Goal: Check status: Check status

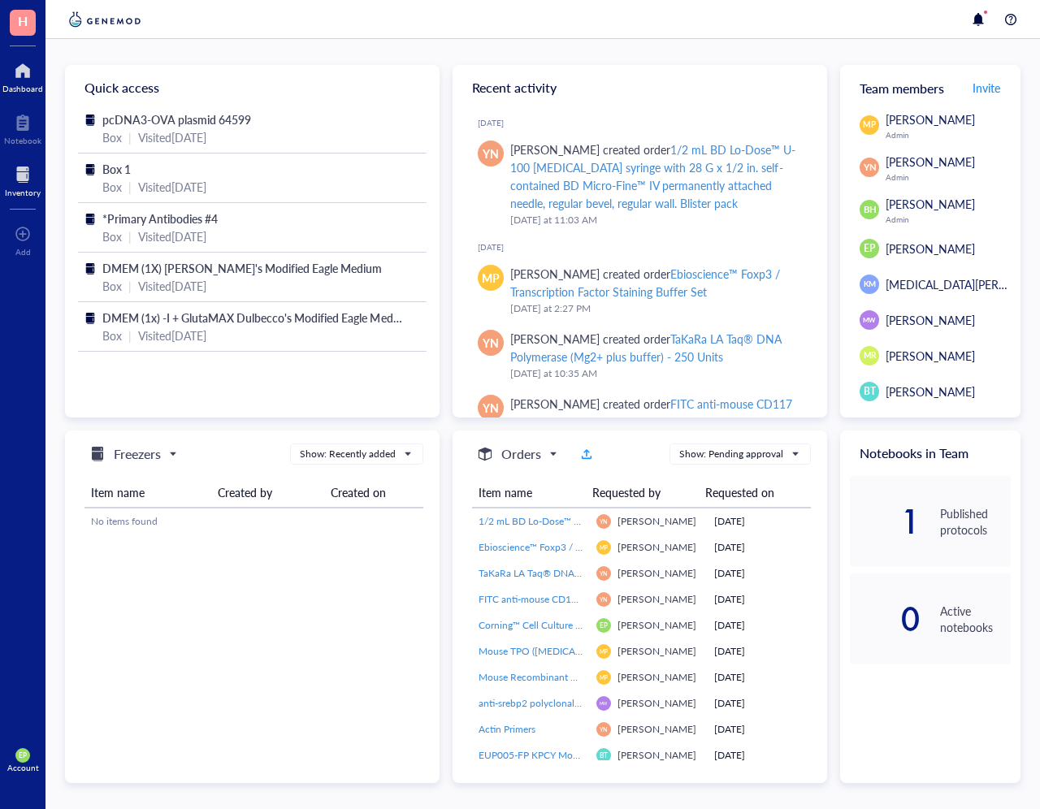
click at [13, 184] on div at bounding box center [23, 175] width 36 height 26
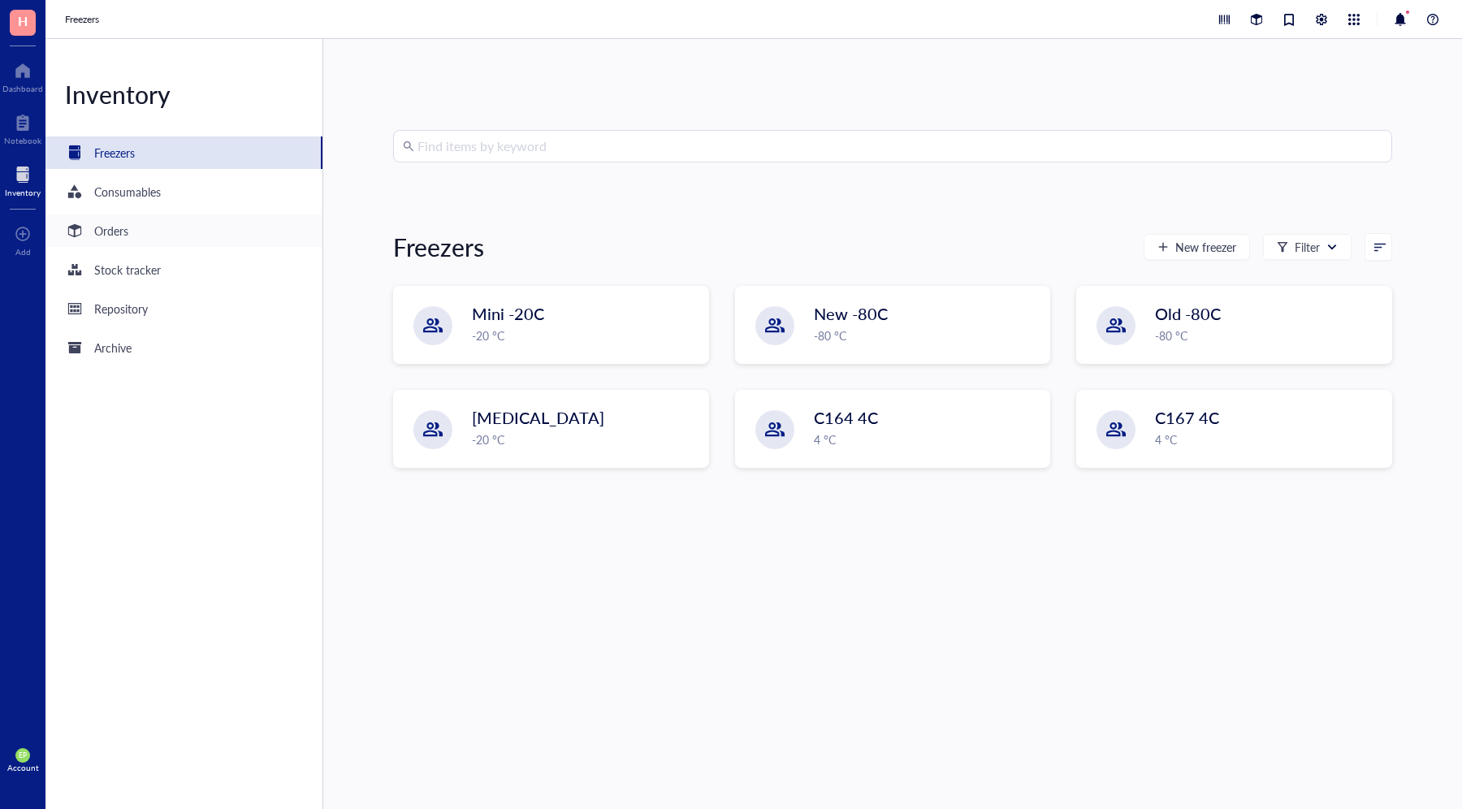
click at [135, 237] on div "Orders" at bounding box center [183, 230] width 277 height 32
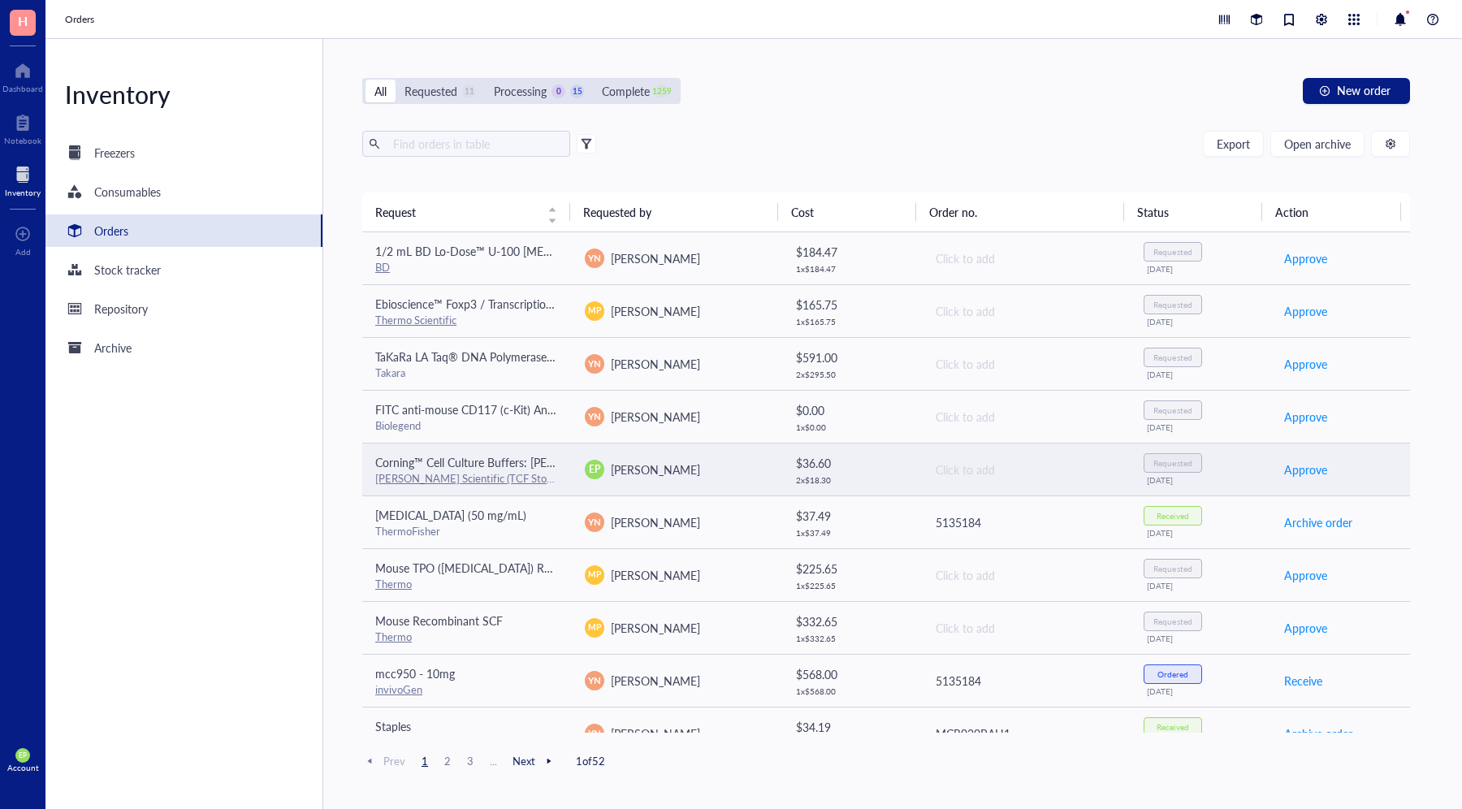
click at [624, 468] on span "[PERSON_NAME]" at bounding box center [655, 469] width 89 height 16
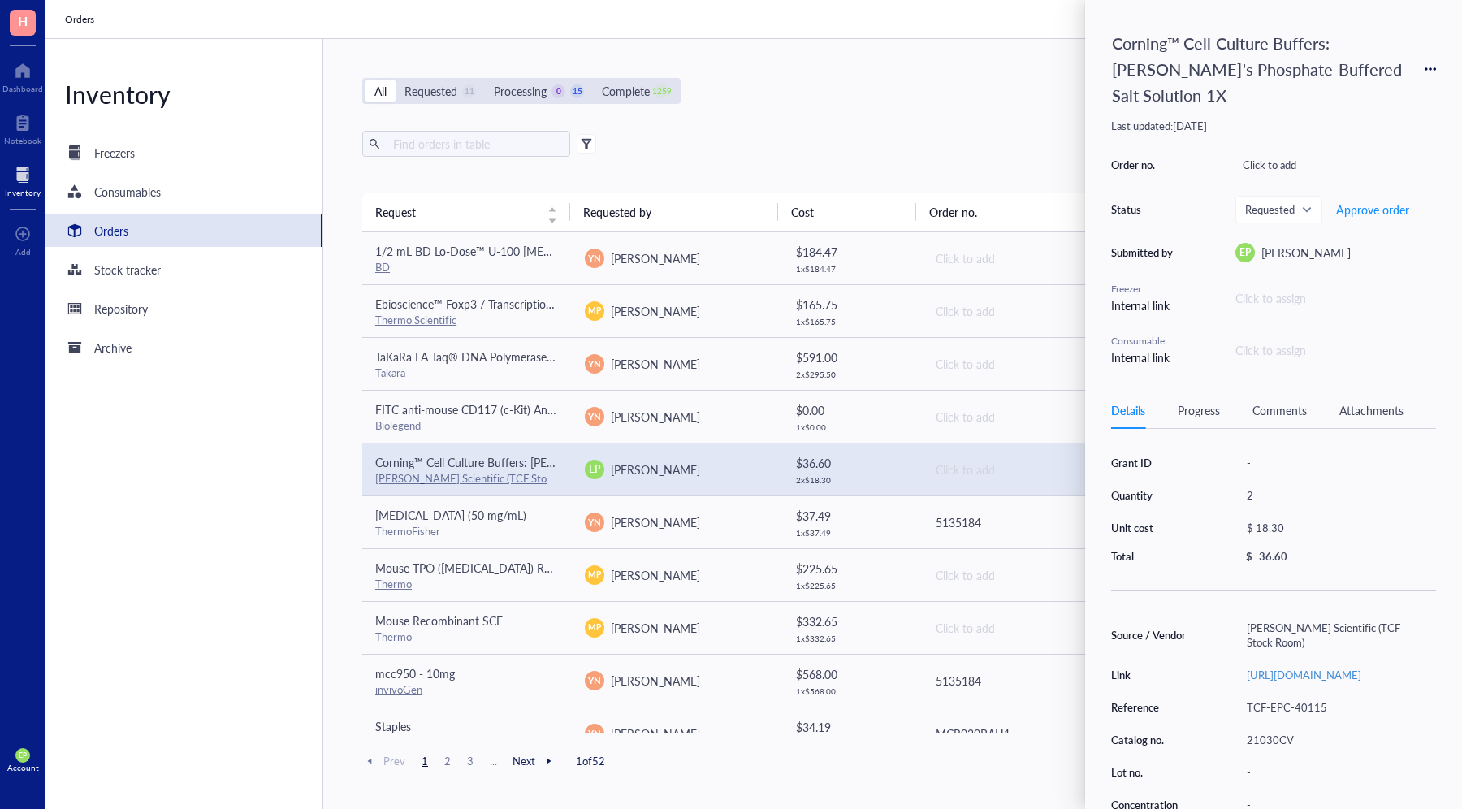
scroll to position [137, 0]
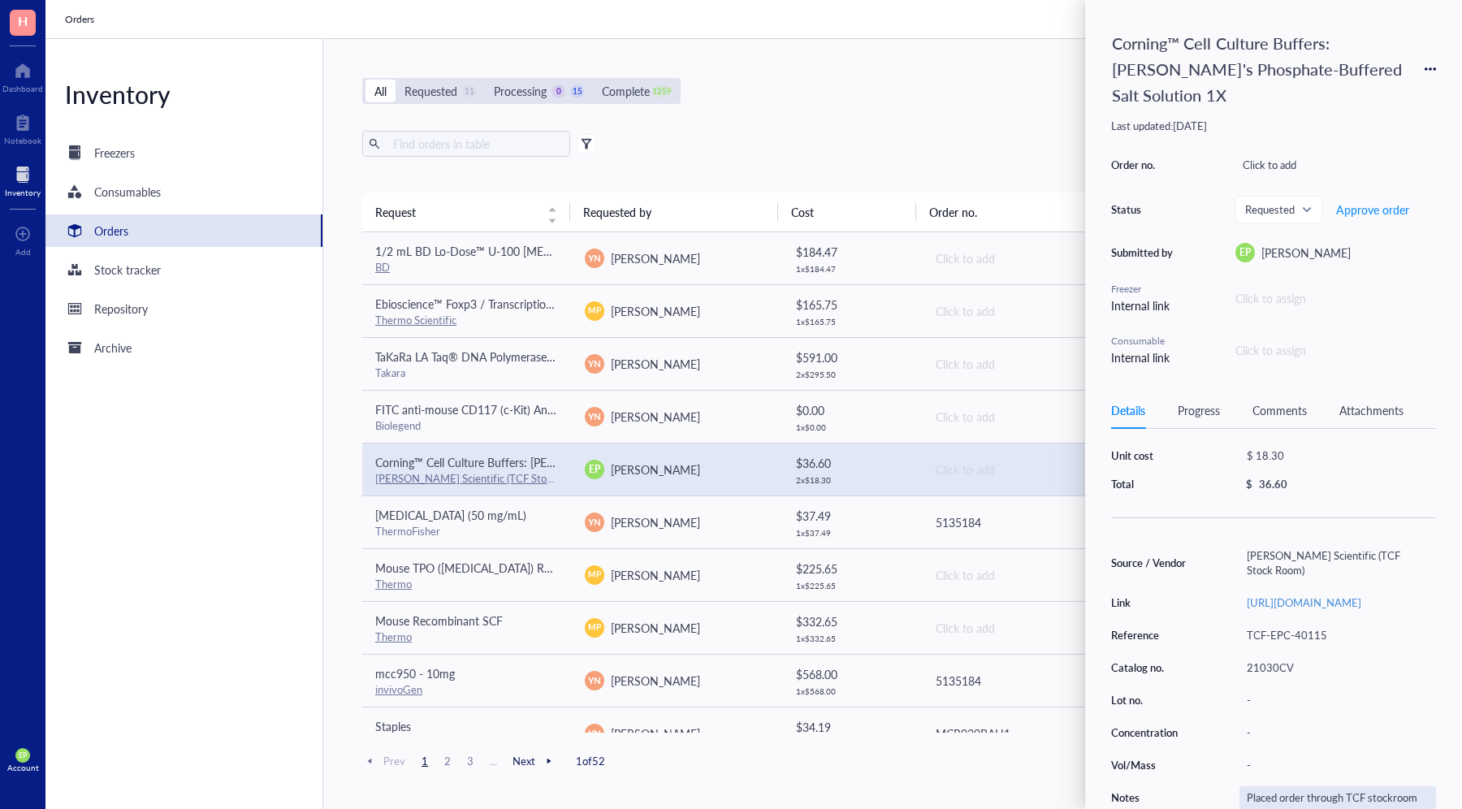
click at [1039, 790] on div "Placed order through TCF stockroom" at bounding box center [1338, 797] width 197 height 23
click at [1039, 796] on input "Placed order through TCF stockroom. Received on [DATE]. Bottles in 4C" at bounding box center [1337, 797] width 195 height 21
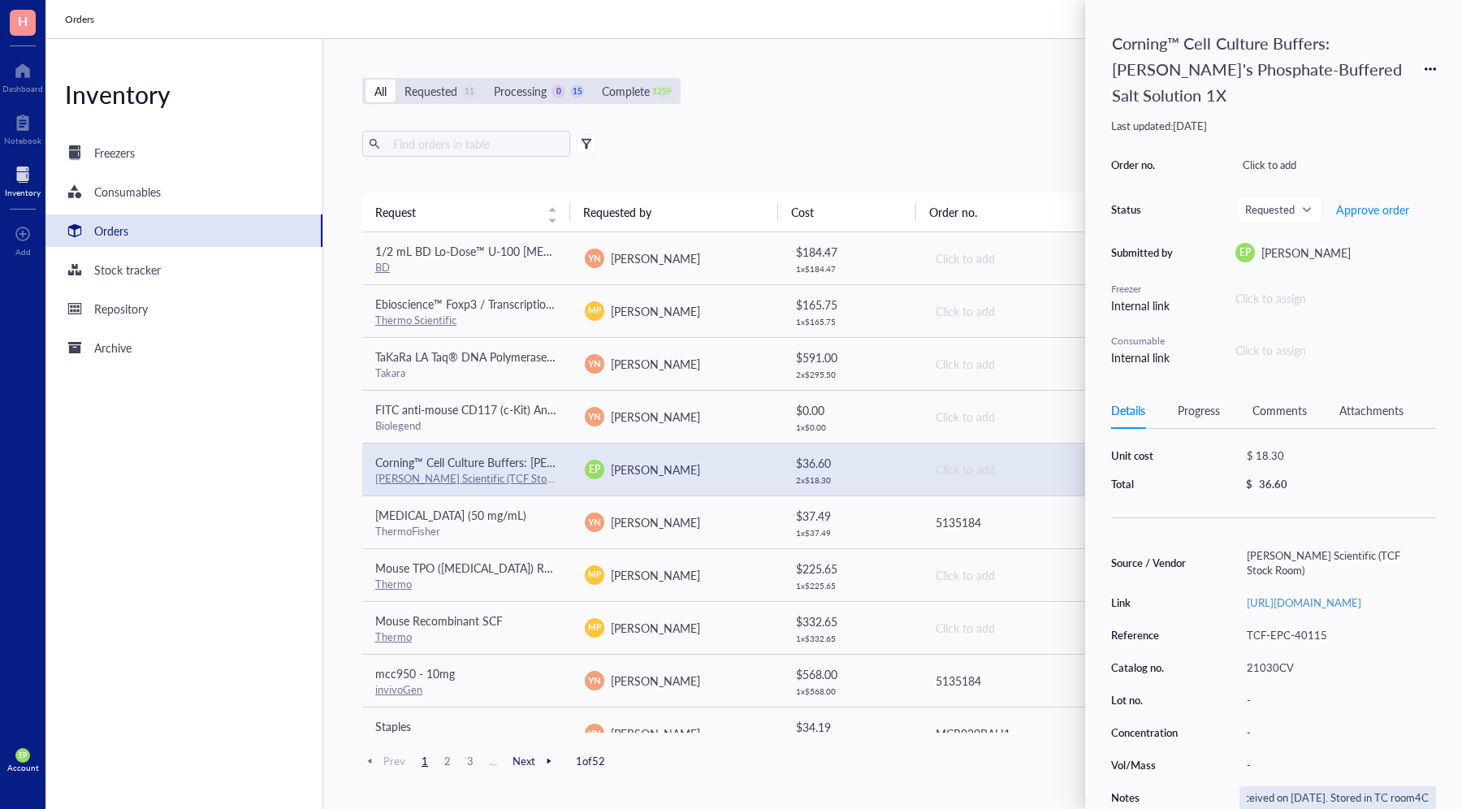
type input "Placed order through TCF stockroom. Received on [DATE]. Stored in TC room 4C"
